Goal: Task Accomplishment & Management: Use online tool/utility

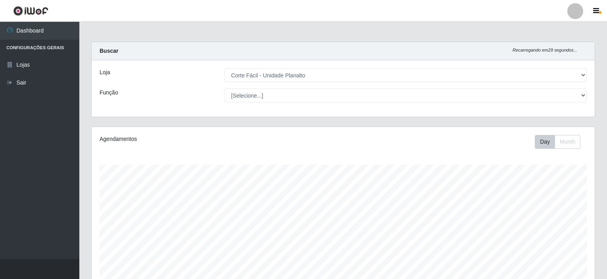
select select "202"
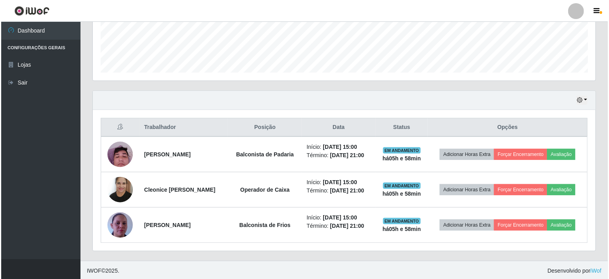
scroll to position [165, 503]
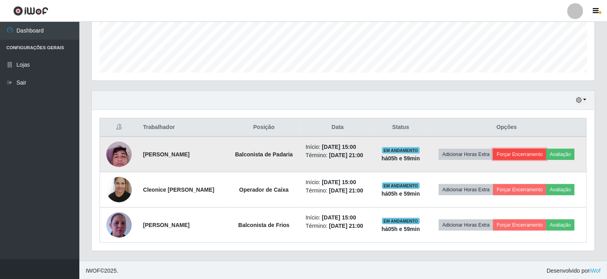
click at [524, 154] on button "Forçar Encerramento" at bounding box center [519, 154] width 53 height 11
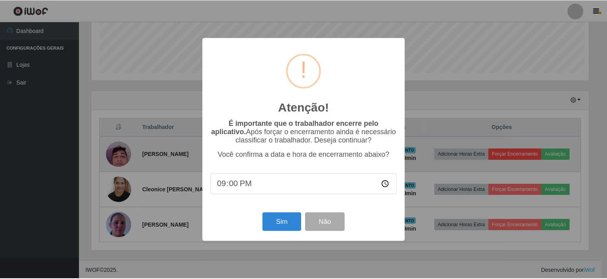
scroll to position [165, 500]
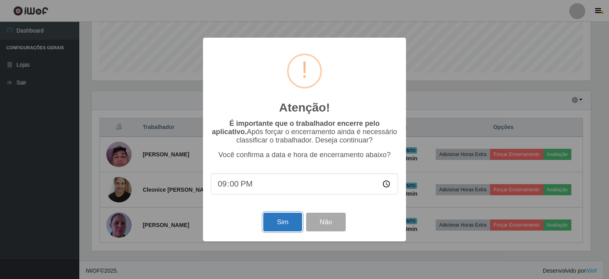
click at [287, 227] on button "Sim" at bounding box center [282, 222] width 38 height 19
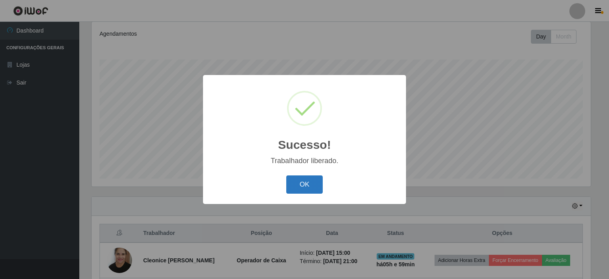
click at [288, 184] on button "OK" at bounding box center [304, 184] width 37 height 19
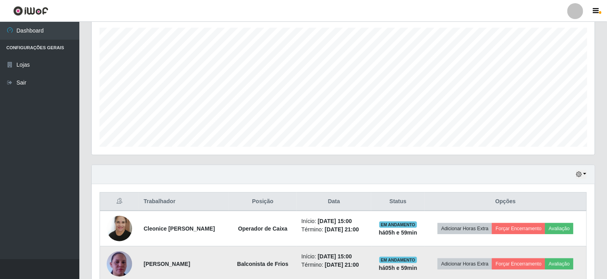
scroll to position [176, 0]
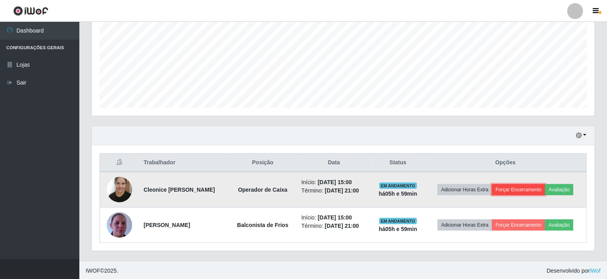
click at [528, 191] on button "Forçar Encerramento" at bounding box center [518, 189] width 53 height 11
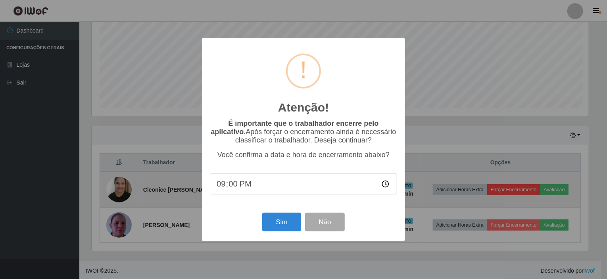
scroll to position [165, 500]
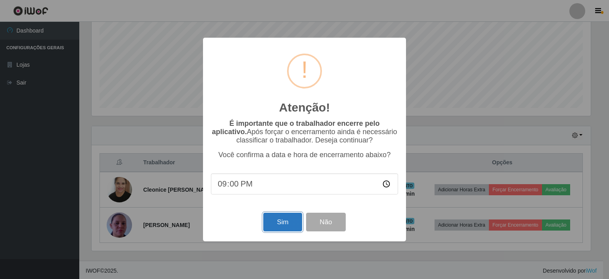
click at [284, 231] on button "Sim" at bounding box center [282, 222] width 38 height 19
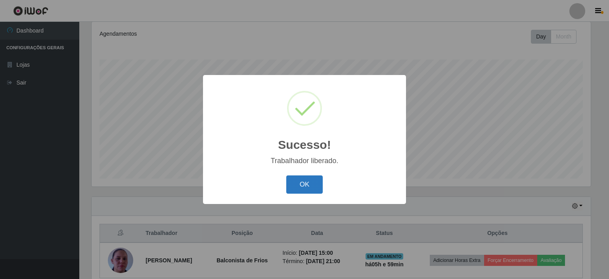
click at [308, 188] on button "OK" at bounding box center [304, 184] width 37 height 19
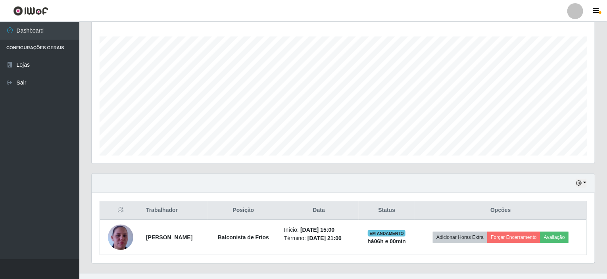
scroll to position [140, 0]
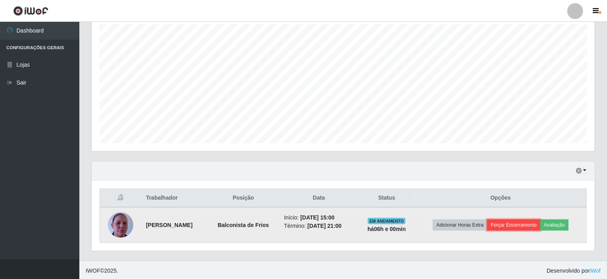
click at [521, 220] on button "Forçar Encerramento" at bounding box center [513, 224] width 53 height 11
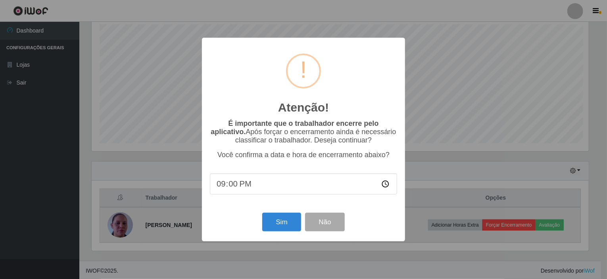
scroll to position [165, 500]
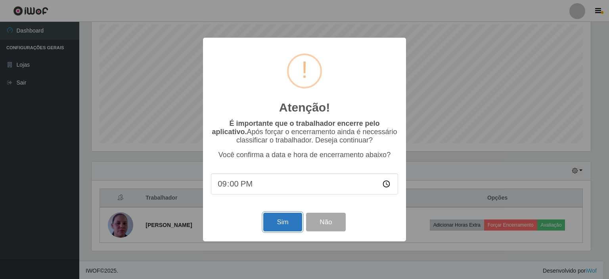
click at [275, 220] on button "Sim" at bounding box center [282, 222] width 38 height 19
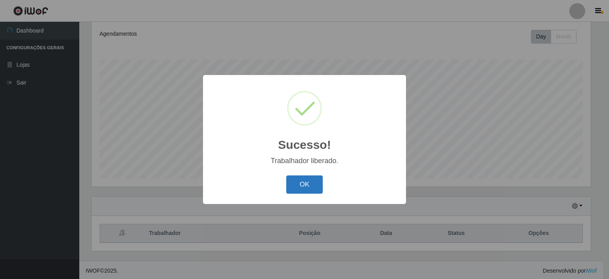
click at [306, 180] on button "OK" at bounding box center [304, 184] width 37 height 19
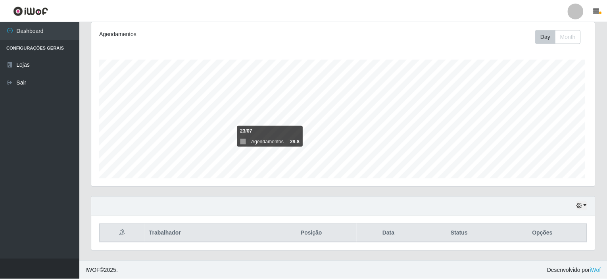
scroll to position [165, 503]
